Goal: Transaction & Acquisition: Purchase product/service

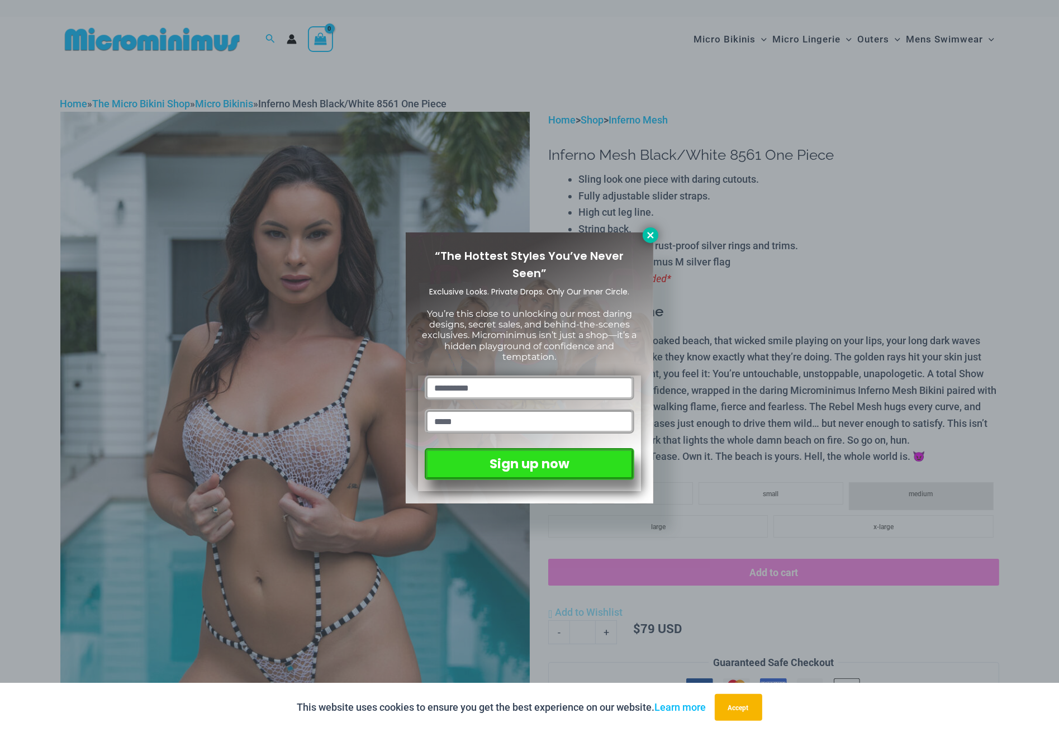
click at [647, 234] on icon at bounding box center [651, 235] width 10 height 10
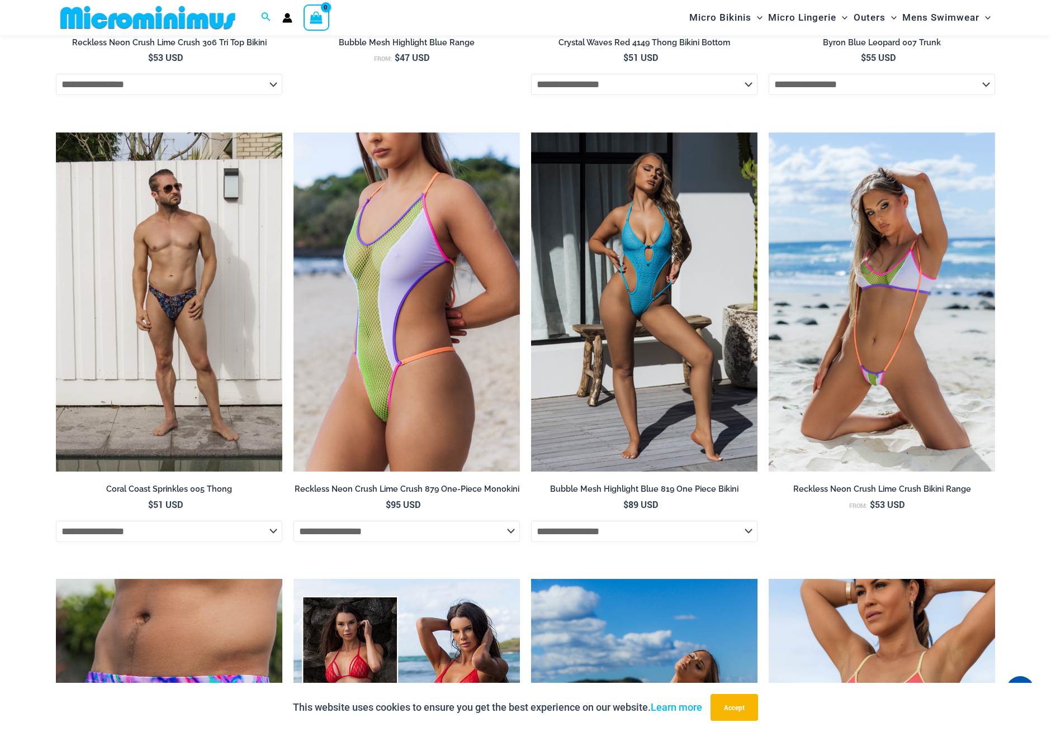
scroll to position [2335, 0]
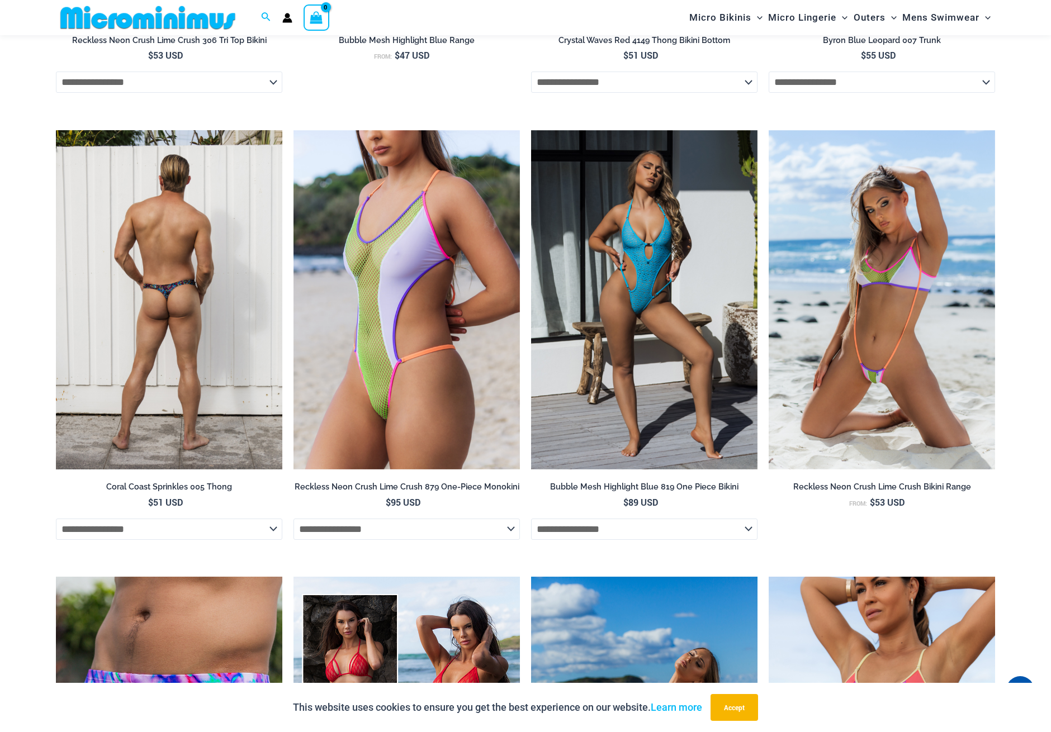
click at [200, 362] on img at bounding box center [169, 300] width 226 height 340
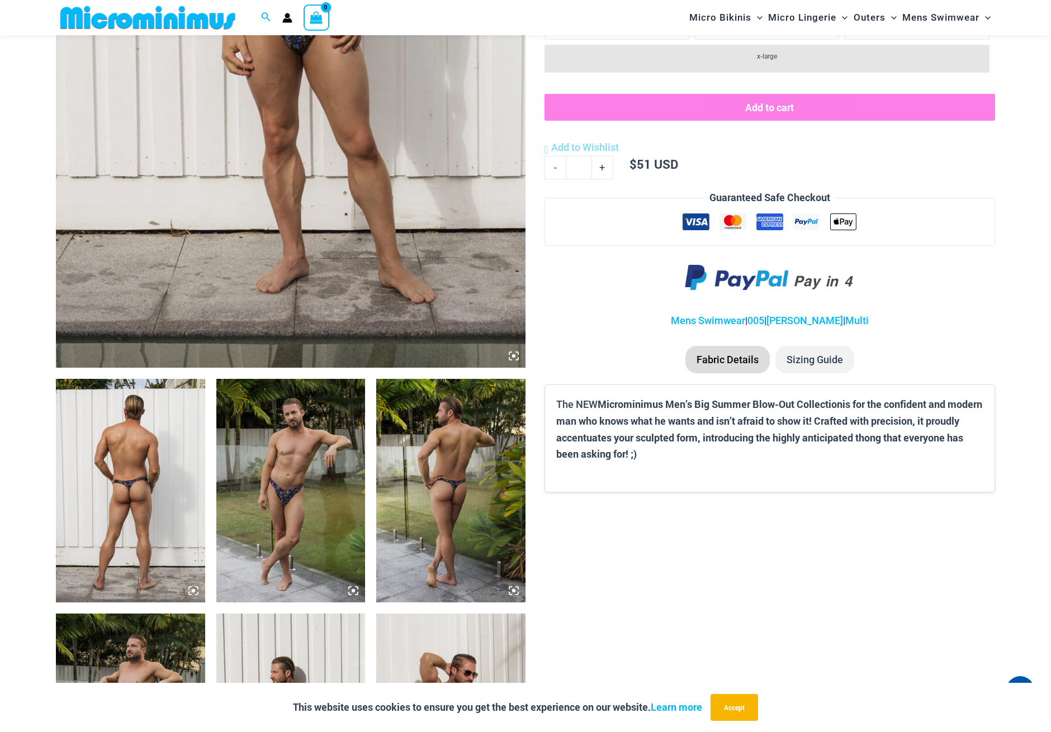
scroll to position [451, 0]
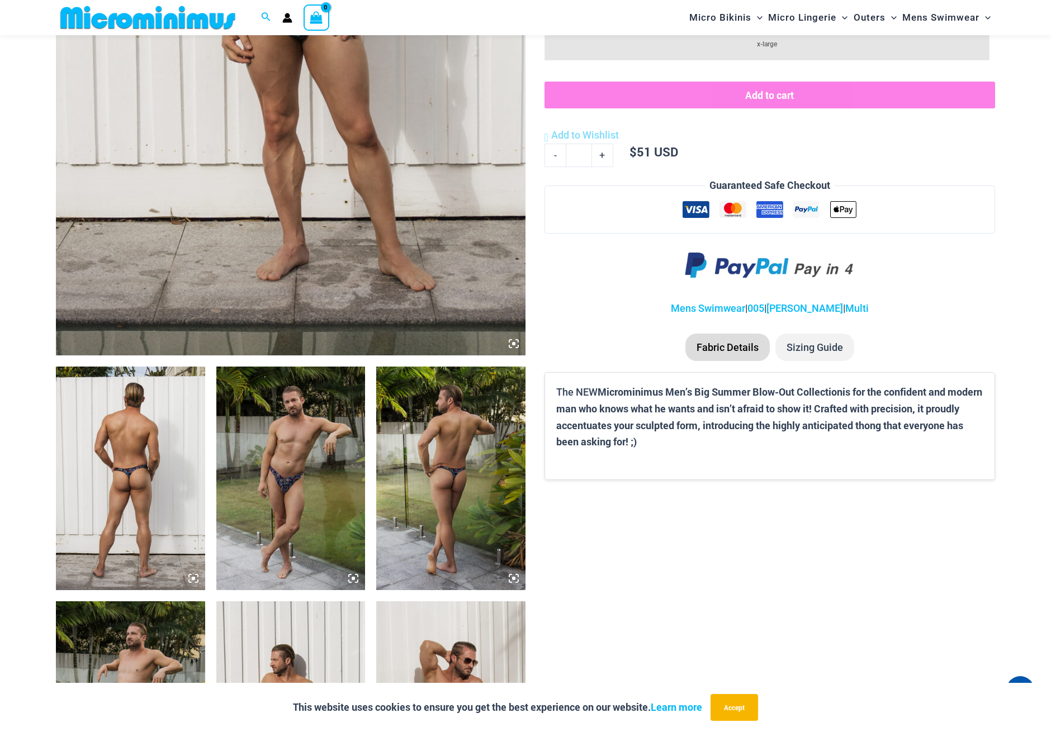
click at [423, 463] on img at bounding box center [450, 479] width 149 height 224
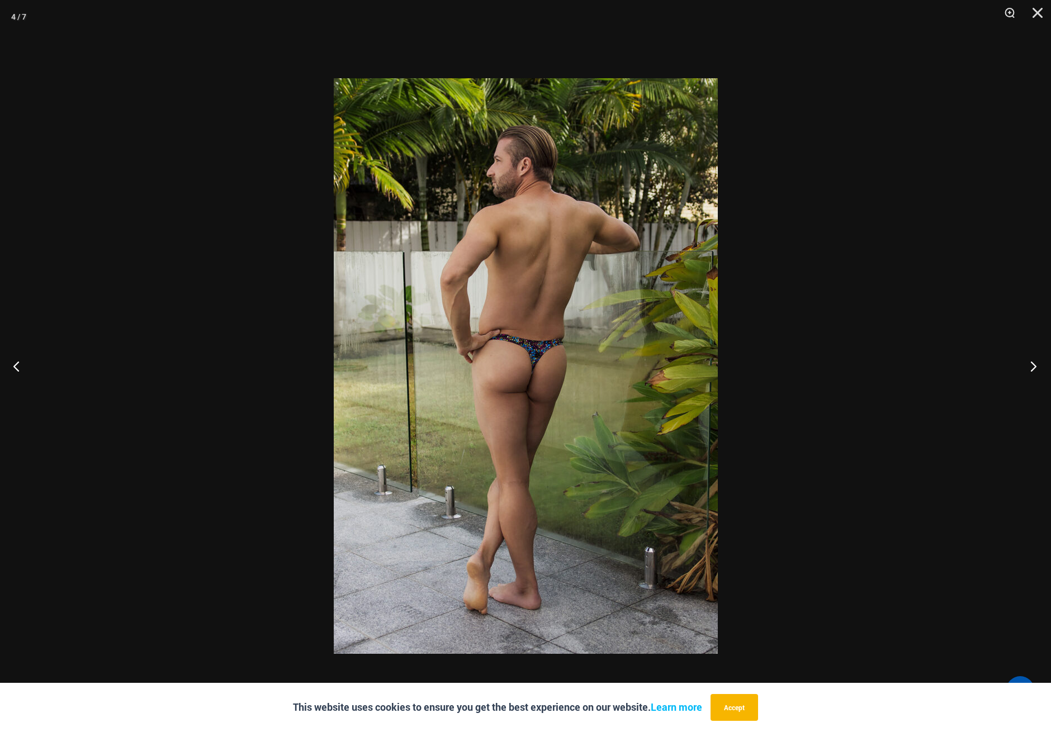
click at [1029, 362] on button "Next" at bounding box center [1030, 366] width 42 height 56
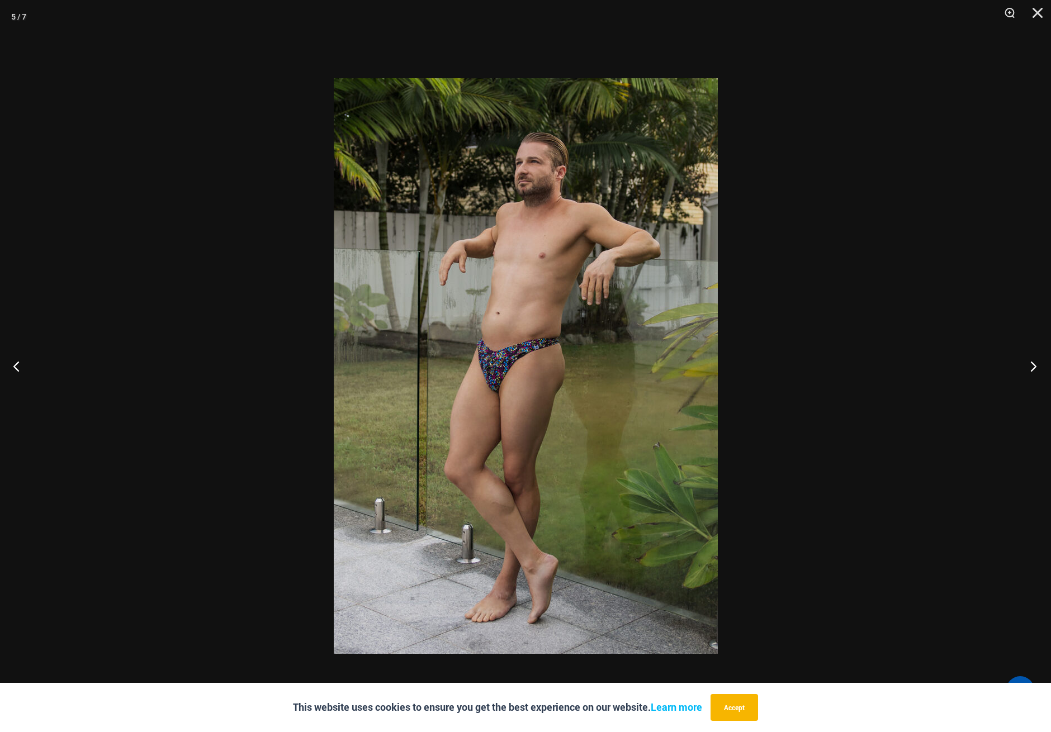
click at [1029, 362] on button "Next" at bounding box center [1030, 366] width 42 height 56
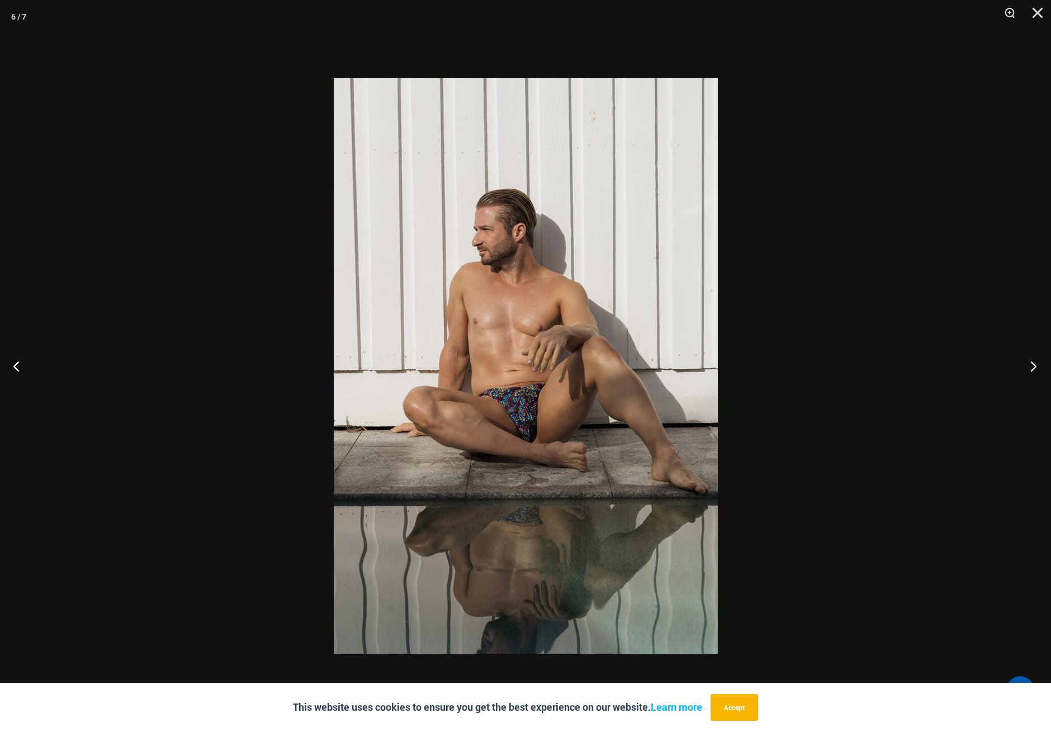
click at [1029, 362] on button "Next" at bounding box center [1030, 366] width 42 height 56
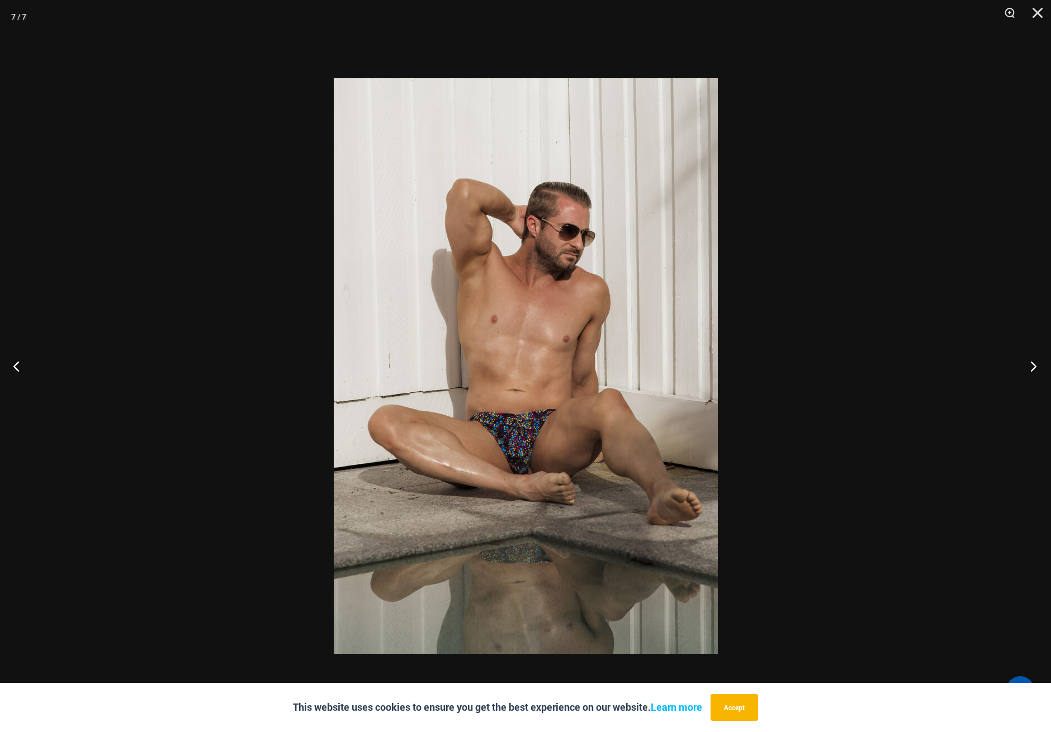
click at [1029, 362] on button "Next" at bounding box center [1030, 366] width 42 height 56
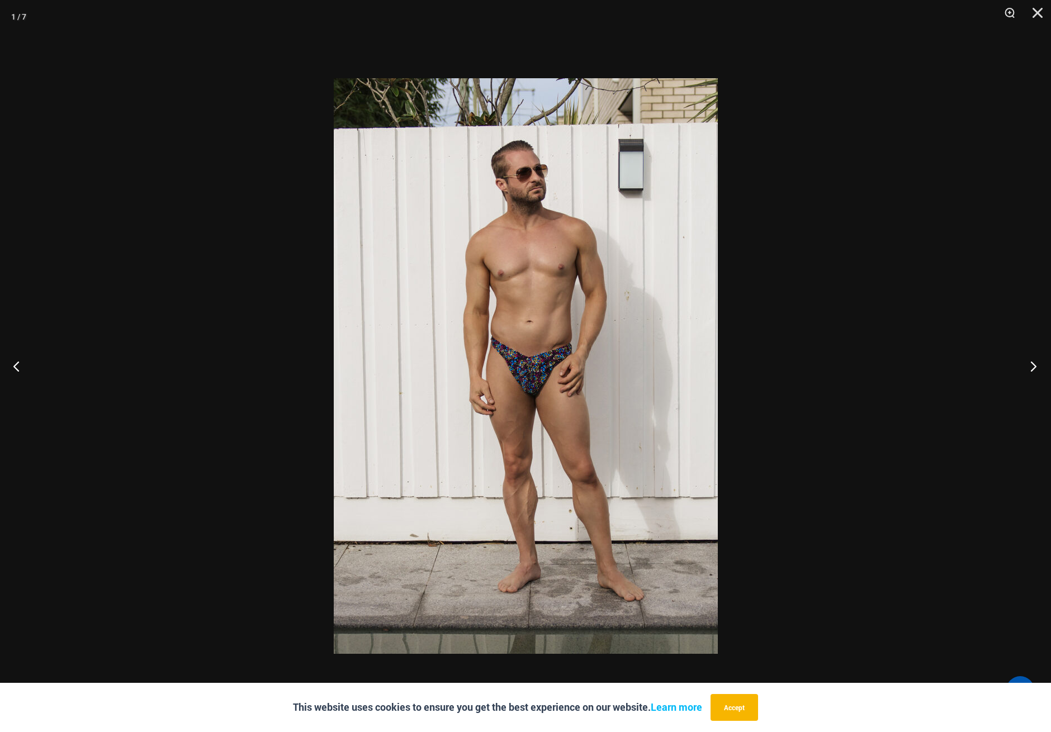
click at [1029, 360] on button "Next" at bounding box center [1030, 366] width 42 height 56
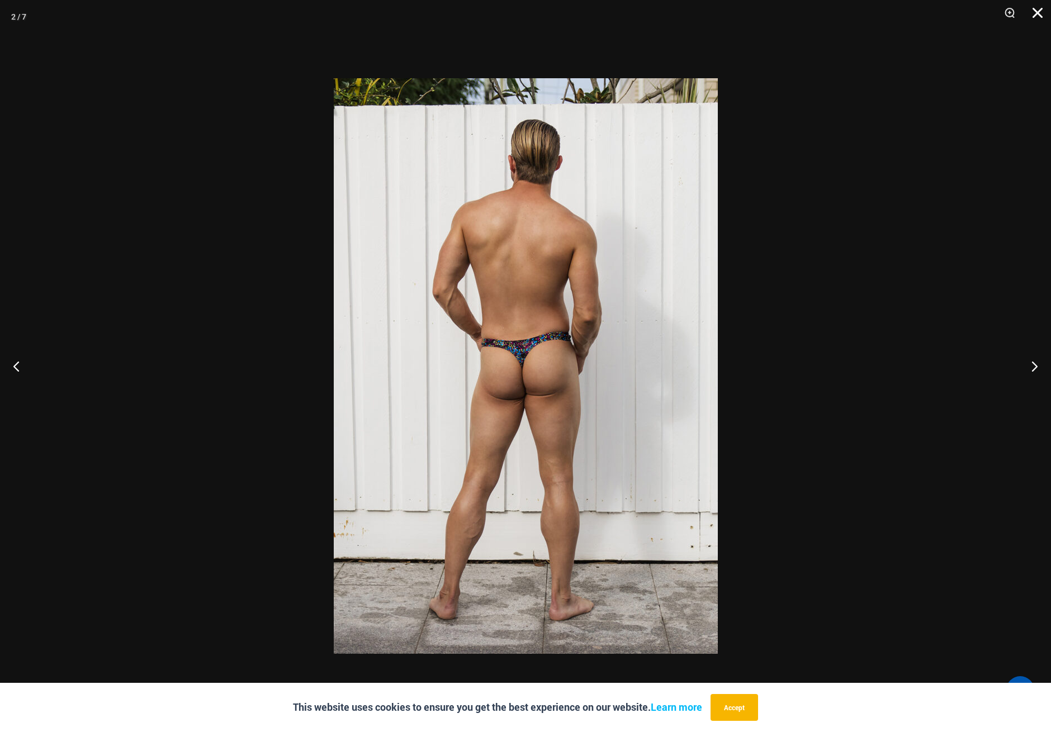
click at [1038, 13] on button "Close" at bounding box center [1034, 17] width 28 height 34
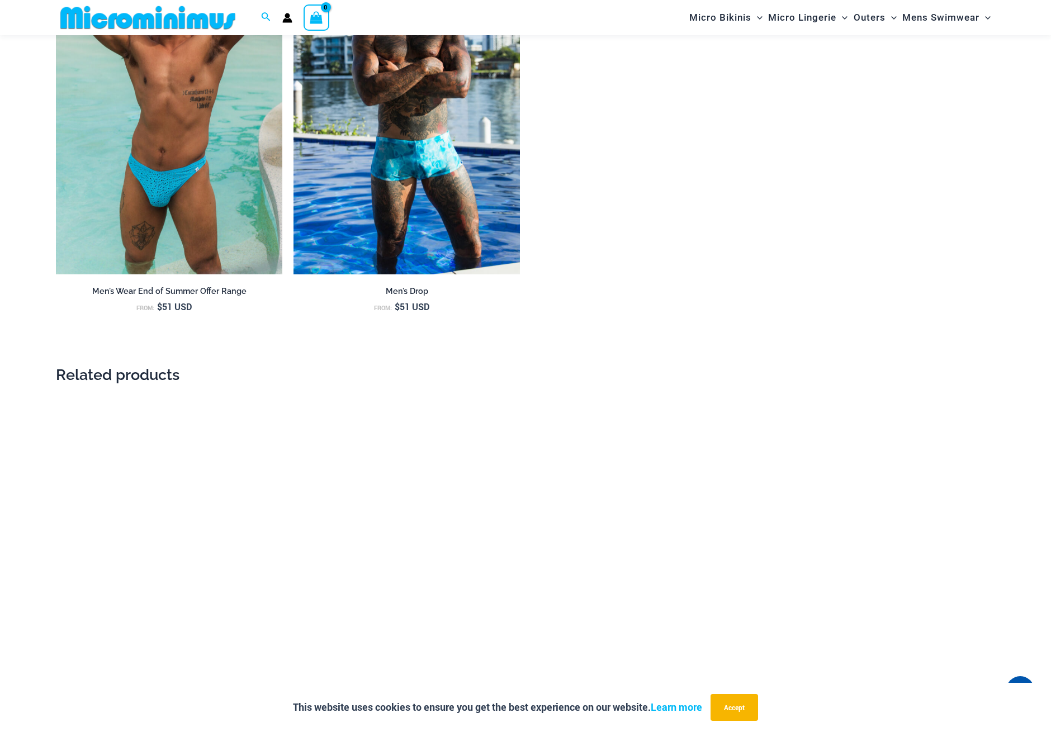
scroll to position [1303, 0]
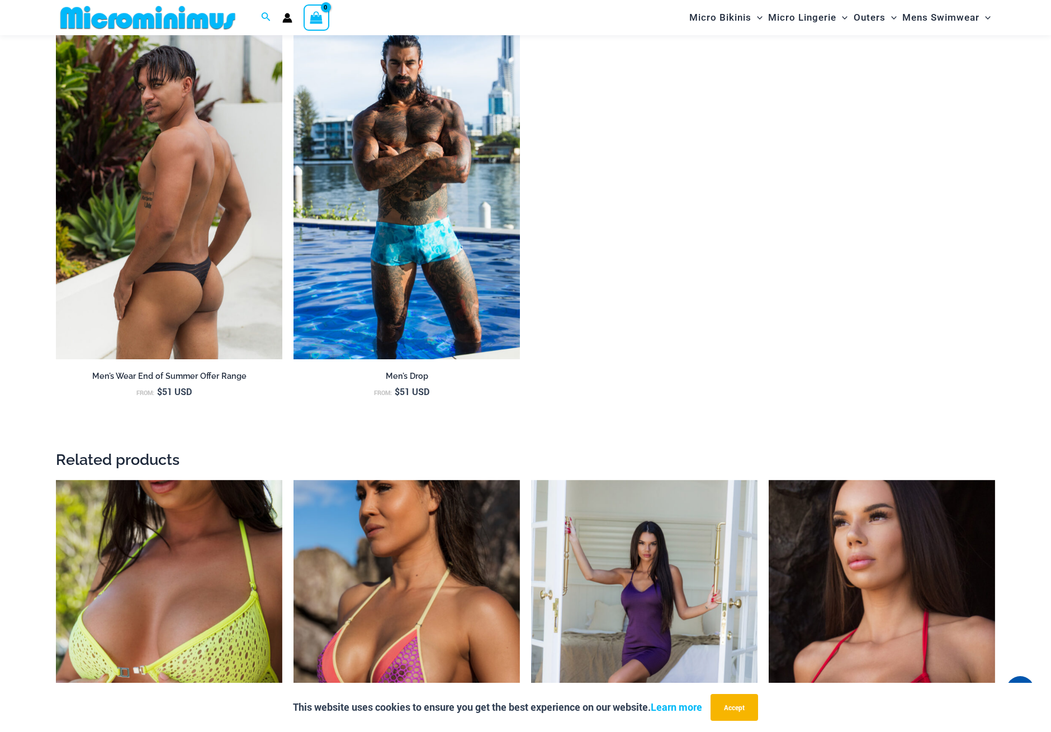
click at [154, 190] on img at bounding box center [169, 190] width 226 height 340
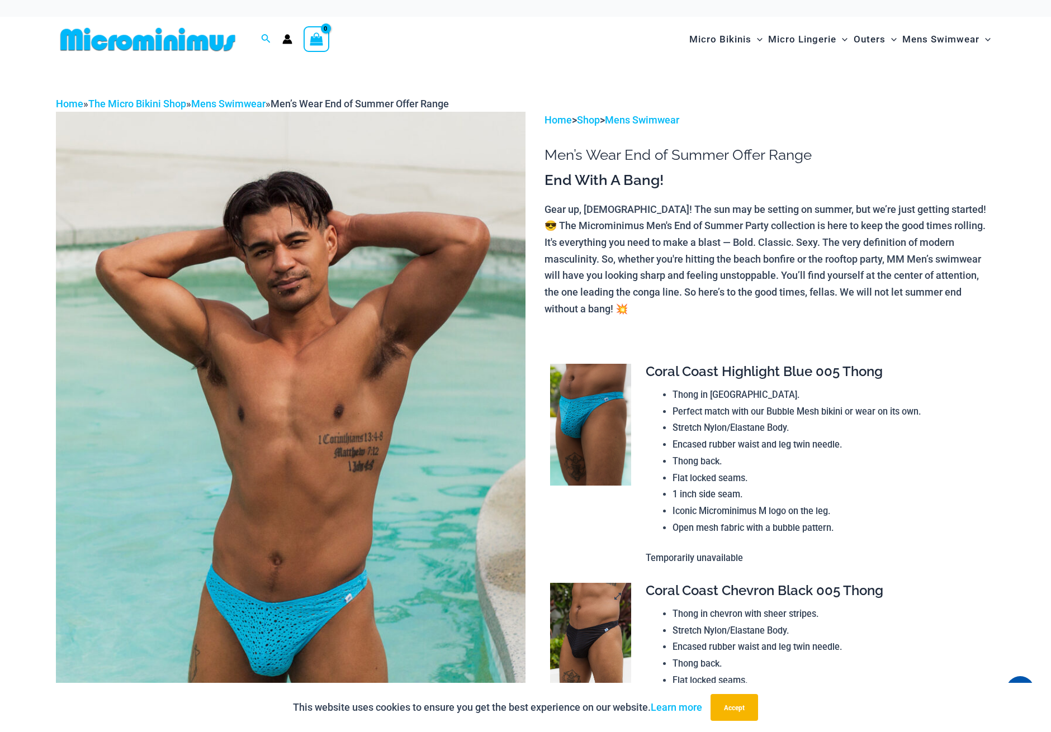
click at [613, 647] on img at bounding box center [590, 644] width 81 height 122
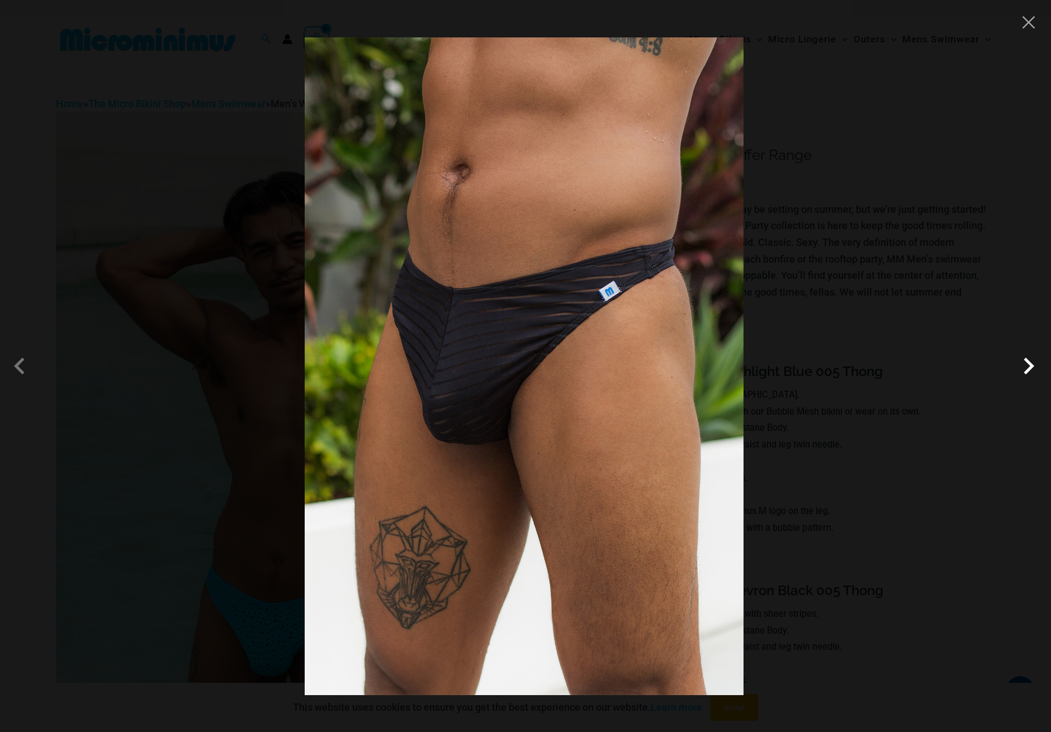
click at [1035, 364] on span at bounding box center [1029, 366] width 34 height 34
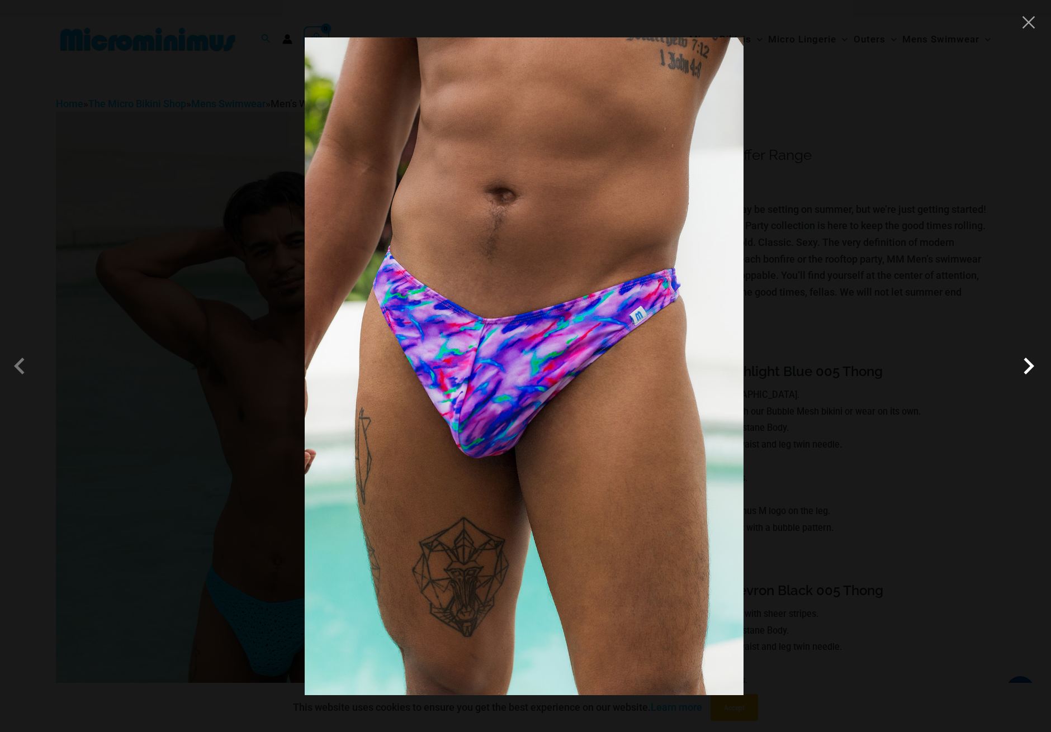
click at [1029, 364] on span at bounding box center [1029, 366] width 34 height 34
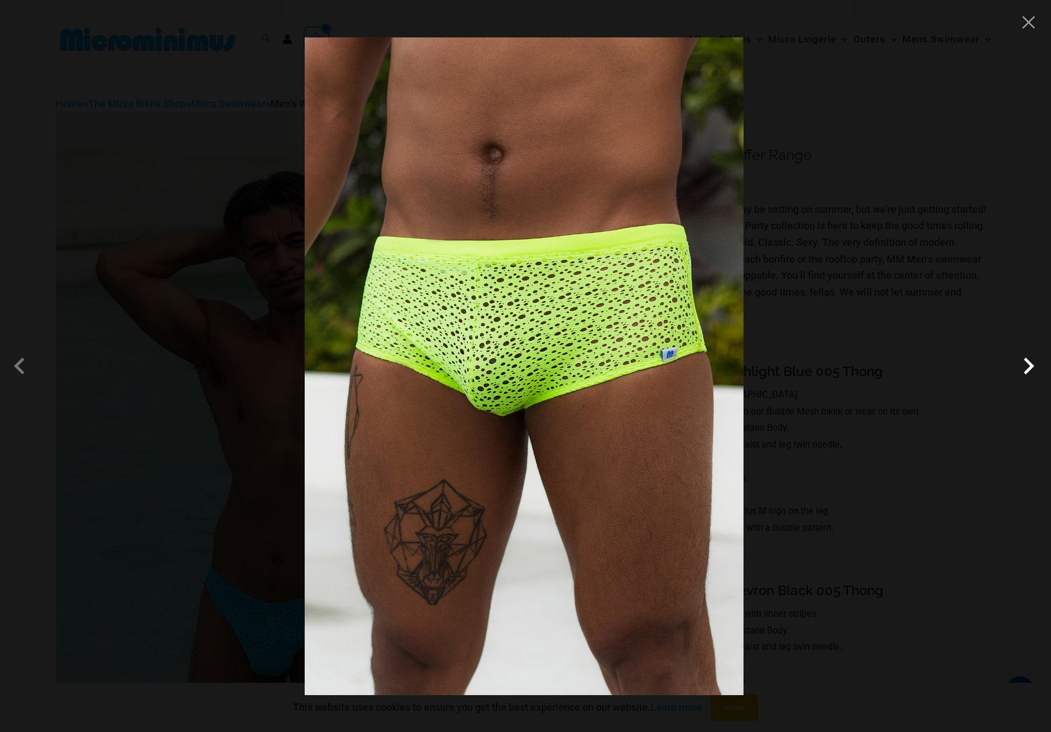
click at [1029, 364] on span at bounding box center [1029, 366] width 34 height 34
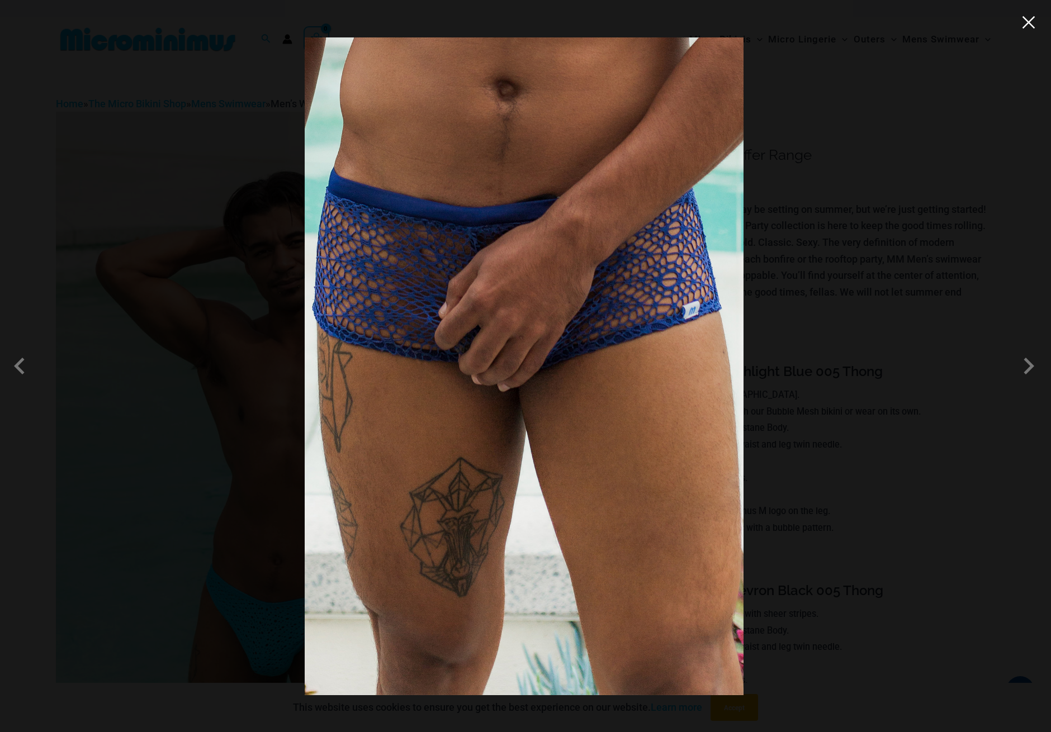
click at [1025, 19] on button "Close" at bounding box center [1028, 22] width 17 height 17
